Goal: Find specific page/section: Find specific page/section

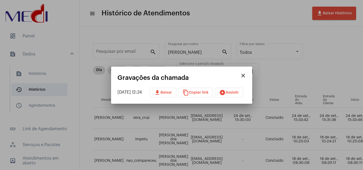
scroll to position [63, 244]
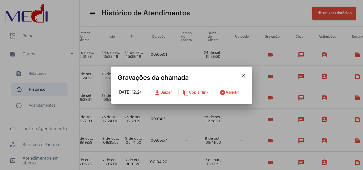
click at [246, 75] on mat-icon "close" at bounding box center [243, 76] width 6 height 6
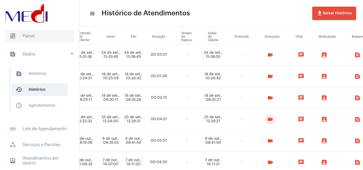
click at [42, 35] on span "dashboard Painel" at bounding box center [39, 36] width 69 height 13
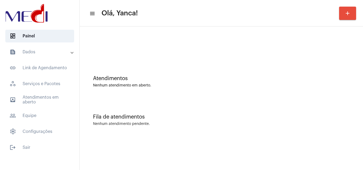
click at [68, 90] on mat-accordion "text_snippet_outlined Dados text_snippet_outlined Relatórios history_outlined H…" at bounding box center [39, 92] width 79 height 92
click at [65, 98] on span "outbox_outline Atendimentos em aberto" at bounding box center [39, 100] width 69 height 13
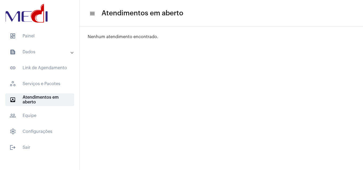
click at [57, 56] on mat-expansion-panel-header "text_snippet_outlined Dados" at bounding box center [41, 52] width 76 height 13
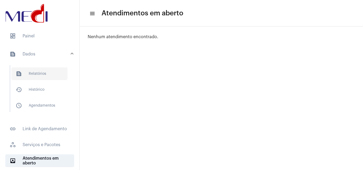
click at [58, 74] on span "text_snippet_outlined Relatórios" at bounding box center [39, 74] width 56 height 13
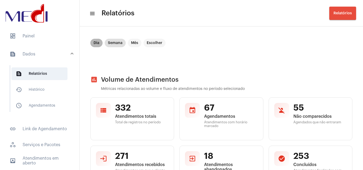
click at [95, 40] on mat-chip "Dia" at bounding box center [96, 43] width 12 height 9
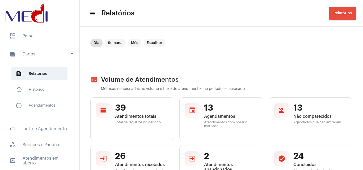
scroll to position [145, 0]
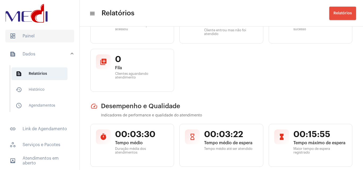
click at [31, 31] on span "dashboard Painel" at bounding box center [39, 36] width 69 height 13
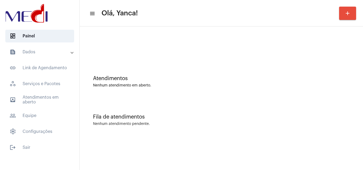
drag, startPoint x: 34, startPoint y: 47, endPoint x: 47, endPoint y: 57, distance: 16.3
click at [33, 48] on mat-expansion-panel-header "text_snippet_outlined Dados" at bounding box center [41, 52] width 76 height 13
click at [49, 50] on mat-expansion-panel-header "text_snippet_outlined Dados" at bounding box center [41, 52] width 76 height 13
click at [59, 50] on mat-panel-title "text_snippet_outlined Dados" at bounding box center [40, 52] width 61 height 6
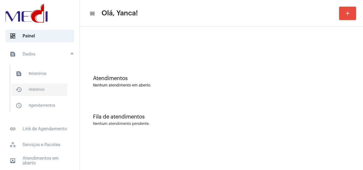
click at [41, 92] on span "history_outlined Histórico" at bounding box center [39, 89] width 56 height 13
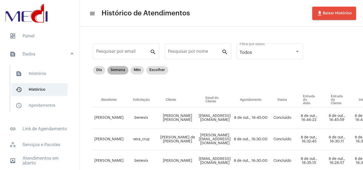
drag, startPoint x: 114, startPoint y: 69, endPoint x: 118, endPoint y: 68, distance: 3.8
click at [115, 69] on mat-chip "Semana" at bounding box center [117, 70] width 21 height 9
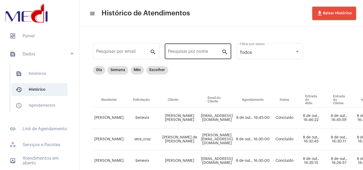
click at [197, 53] on input "Pesquisar por nome" at bounding box center [195, 52] width 54 height 5
paste input "[PERSON_NAME] [PERSON_NAME]"
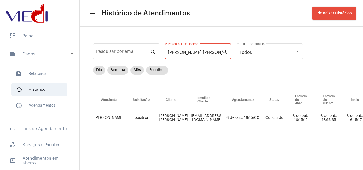
click at [181, 52] on input "[PERSON_NAME] [PERSON_NAME]" at bounding box center [195, 52] width 54 height 5
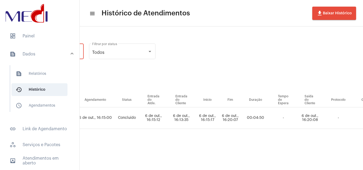
scroll to position [0, 255]
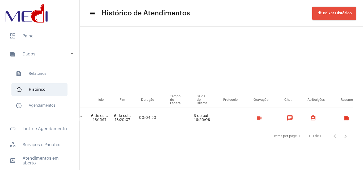
type input "[PERSON_NAME] [PERSON_NAME]"
click at [256, 119] on mat-icon "videocam" at bounding box center [259, 118] width 6 height 6
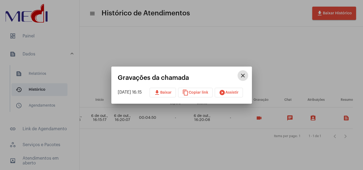
click at [169, 92] on span "download Baixar" at bounding box center [163, 93] width 18 height 4
click at [246, 76] on mat-icon "close" at bounding box center [243, 76] width 6 height 6
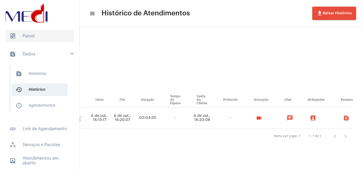
click at [44, 37] on span "dashboard Painel" at bounding box center [39, 36] width 69 height 13
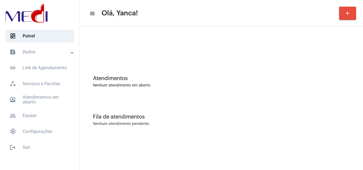
click at [48, 51] on mat-panel-title "text_snippet_outlined Dados" at bounding box center [40, 52] width 61 height 6
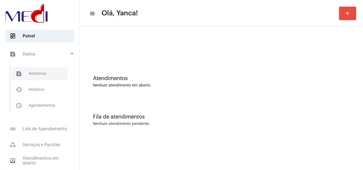
click at [46, 74] on span "text_snippet_outlined Relatórios" at bounding box center [39, 74] width 56 height 13
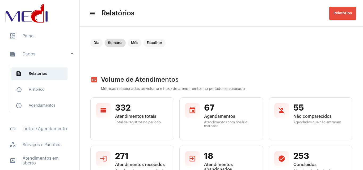
click at [46, 50] on mat-expansion-panel-header "text_snippet_outlined Dados" at bounding box center [41, 54] width 76 height 17
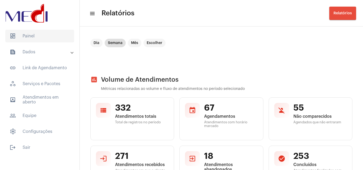
click at [24, 32] on span "dashboard Painel" at bounding box center [39, 36] width 69 height 13
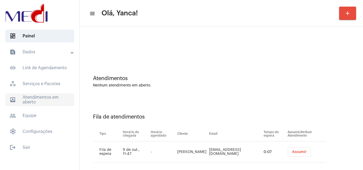
click at [41, 100] on span "outbox_outline Atendimentos em aberto" at bounding box center [39, 100] width 69 height 13
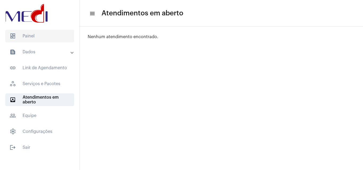
click at [45, 37] on span "dashboard Painel" at bounding box center [39, 36] width 69 height 13
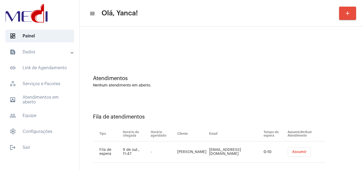
scroll to position [7, 0]
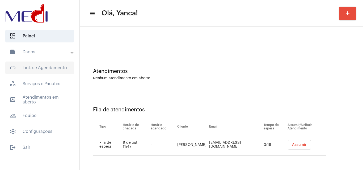
click at [42, 66] on span "link_outlined Link de Agendamento" at bounding box center [39, 68] width 69 height 13
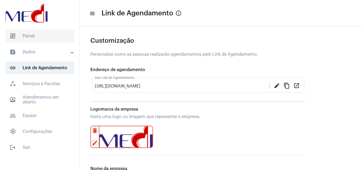
click at [45, 39] on span "dashboard Painel" at bounding box center [39, 36] width 69 height 13
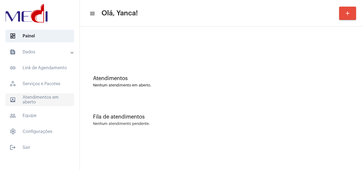
click at [41, 98] on span "outbox_outline Atendimentos em aberto" at bounding box center [39, 100] width 69 height 13
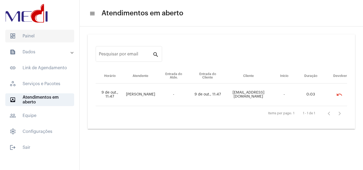
click at [53, 35] on span "dashboard Painel" at bounding box center [39, 36] width 69 height 13
